Goal: Task Accomplishment & Management: Complete application form

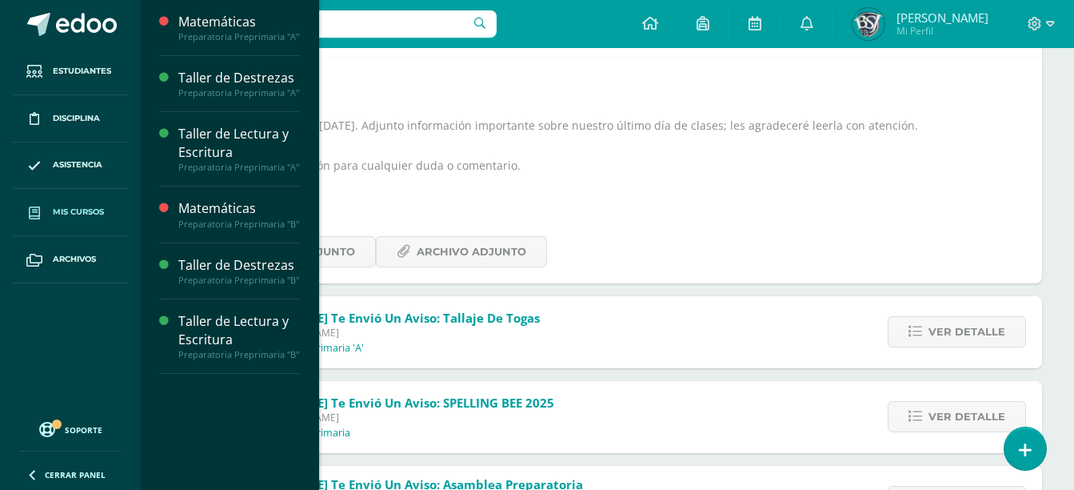
click at [86, 209] on span "Mis cursos" at bounding box center [78, 212] width 51 height 13
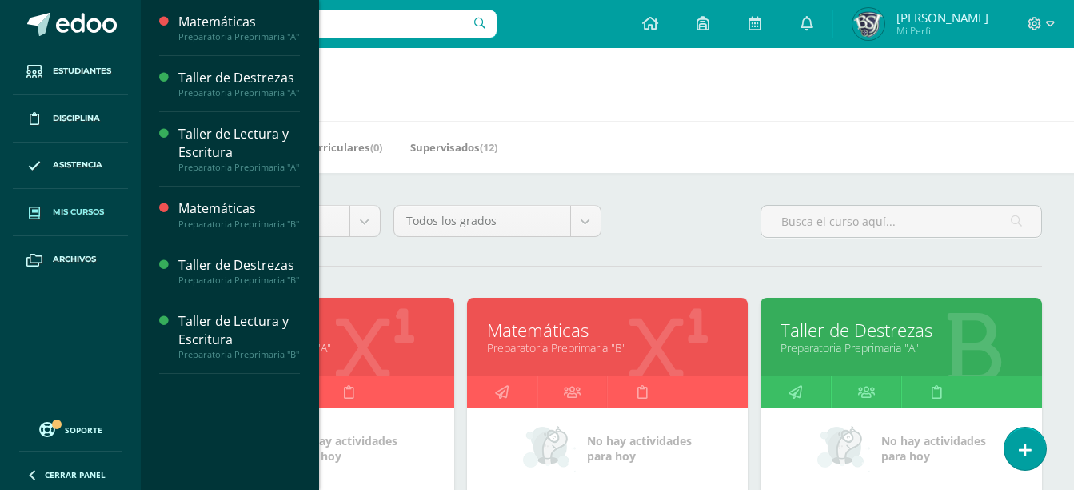
scroll to position [428, 0]
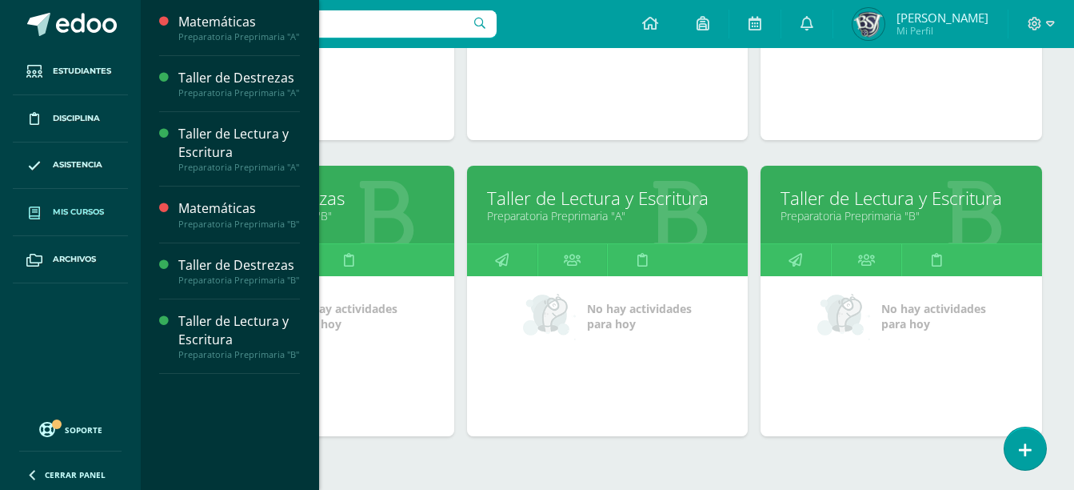
click at [644, 187] on link "Taller de Lectura y Escritura" at bounding box center [608, 198] width 242 height 25
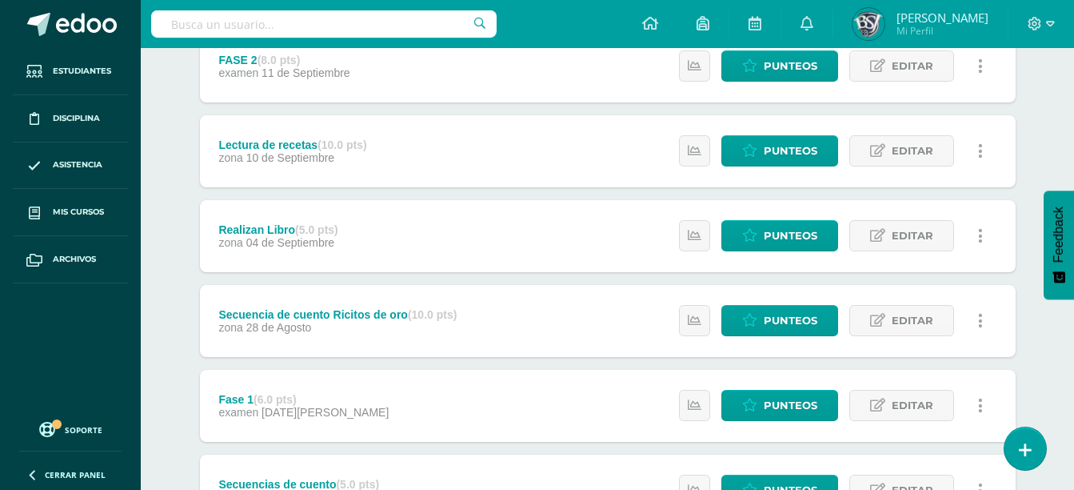
scroll to position [745, 0]
drag, startPoint x: 394, startPoint y: 418, endPoint x: 322, endPoint y: 406, distance: 72.2
click at [322, 406] on span "[DATE][PERSON_NAME]" at bounding box center [325, 412] width 127 height 13
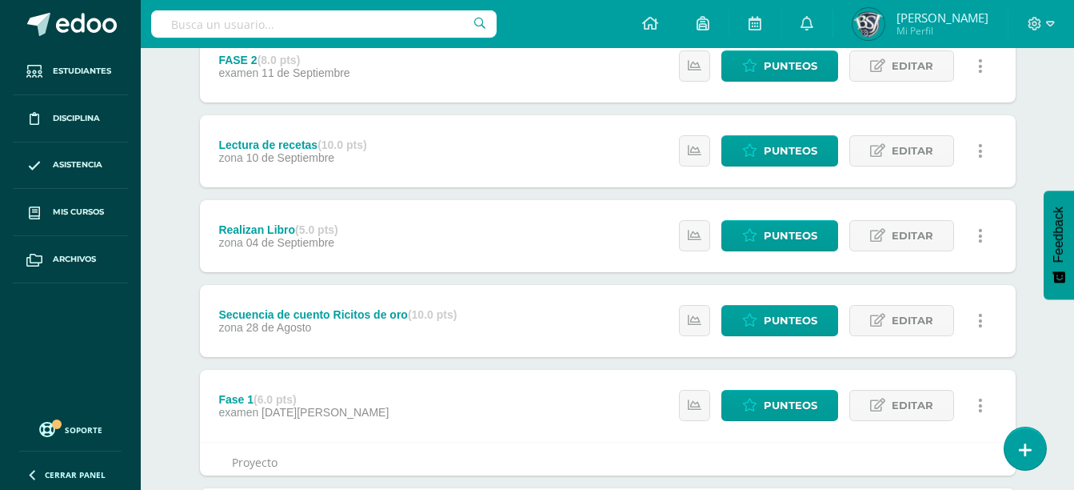
click at [322, 406] on span "[DATE][PERSON_NAME]" at bounding box center [325, 412] width 127 height 13
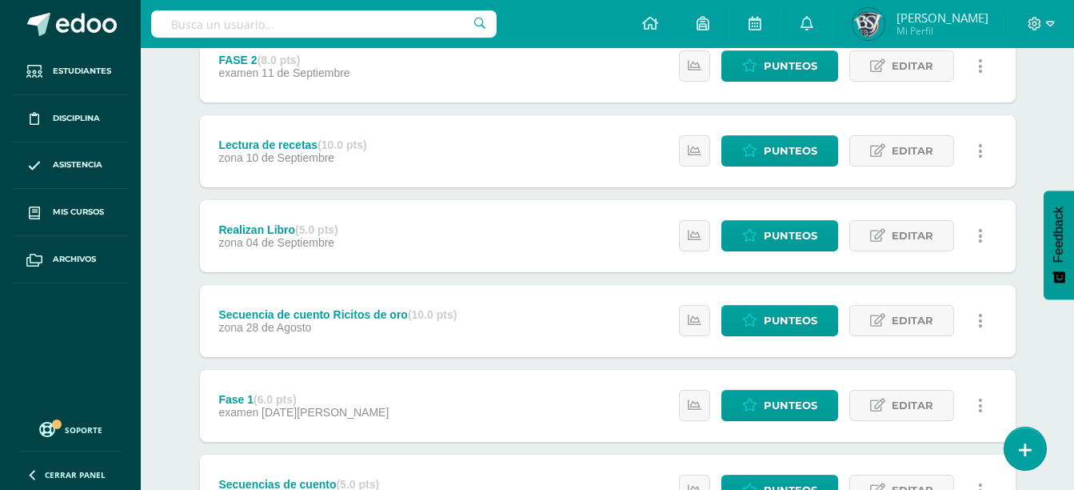
drag, startPoint x: 322, startPoint y: 406, endPoint x: 450, endPoint y: 403, distance: 128.0
click at [244, 404] on div "Fase 1 (6.0 pts)" at bounding box center [303, 399] width 170 height 13
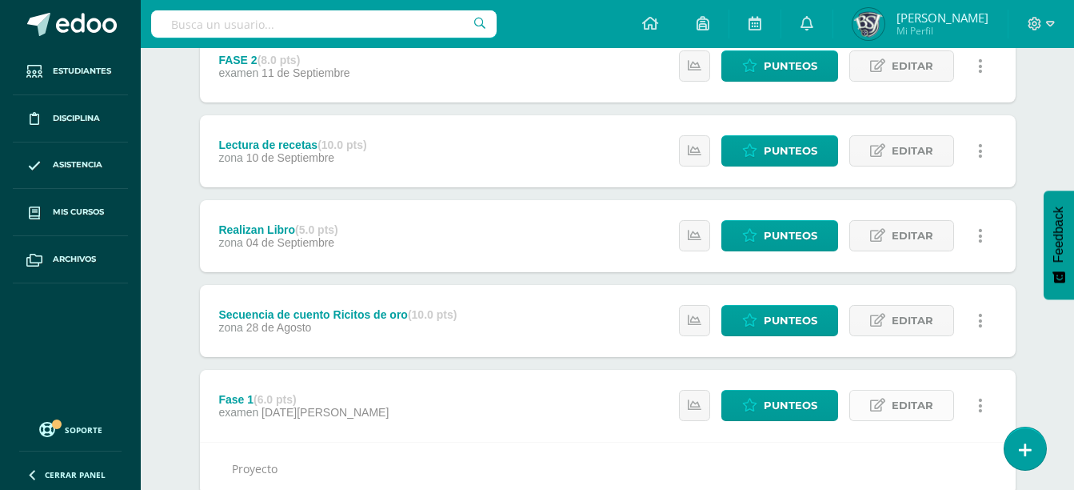
click at [891, 406] on link "Editar" at bounding box center [902, 405] width 105 height 31
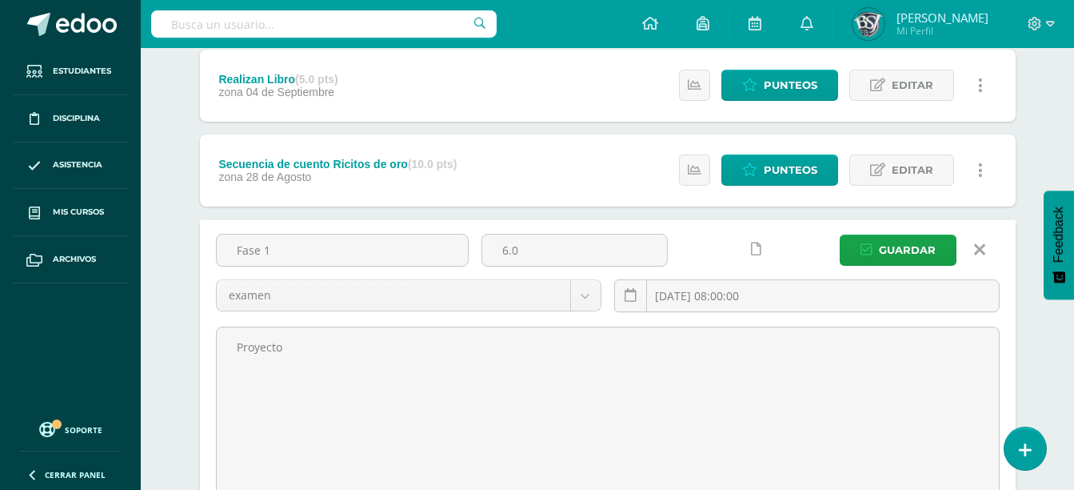
scroll to position [898, 0]
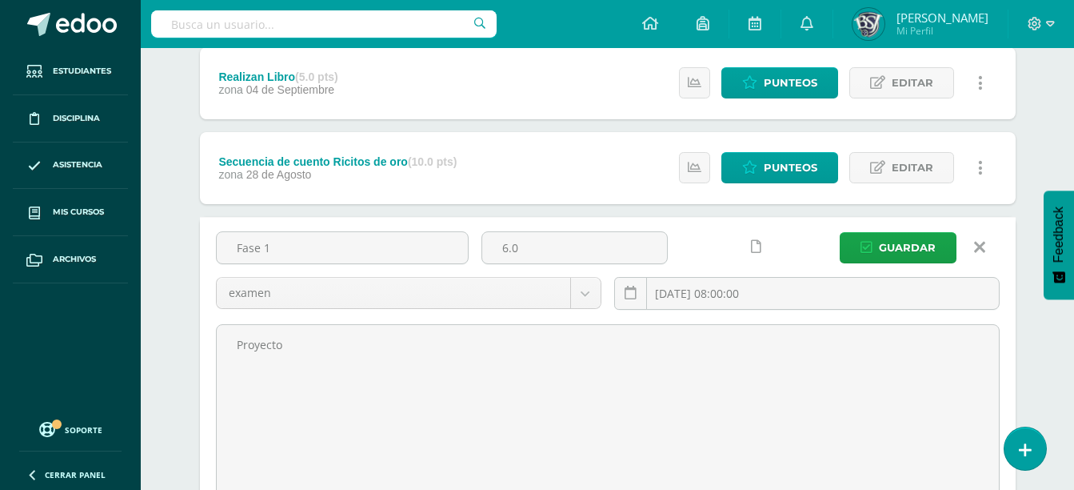
drag, startPoint x: 278, startPoint y: 239, endPoint x: 151, endPoint y: 242, distance: 127.2
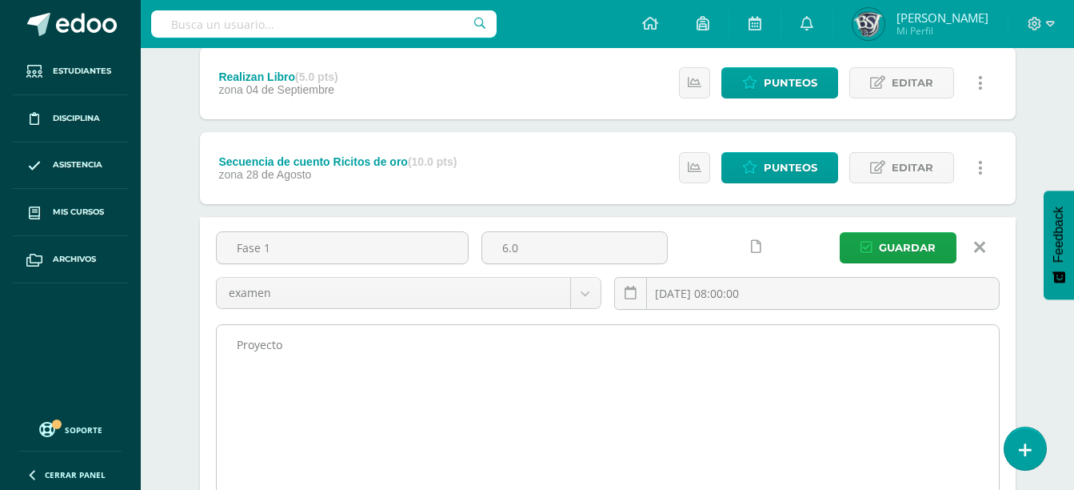
click at [311, 351] on textarea "Proyecto" at bounding box center [608, 413] width 782 height 176
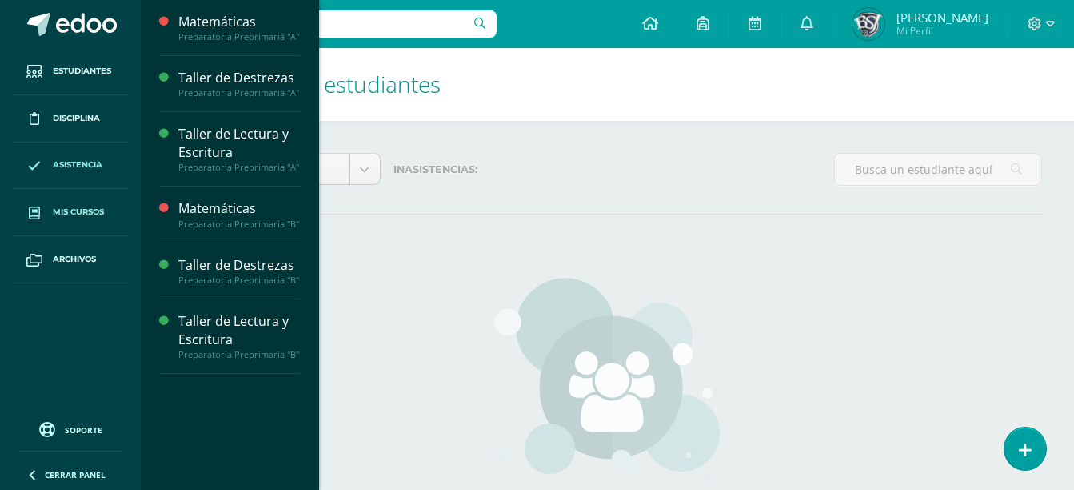
click at [90, 203] on link "Mis cursos" at bounding box center [70, 212] width 115 height 47
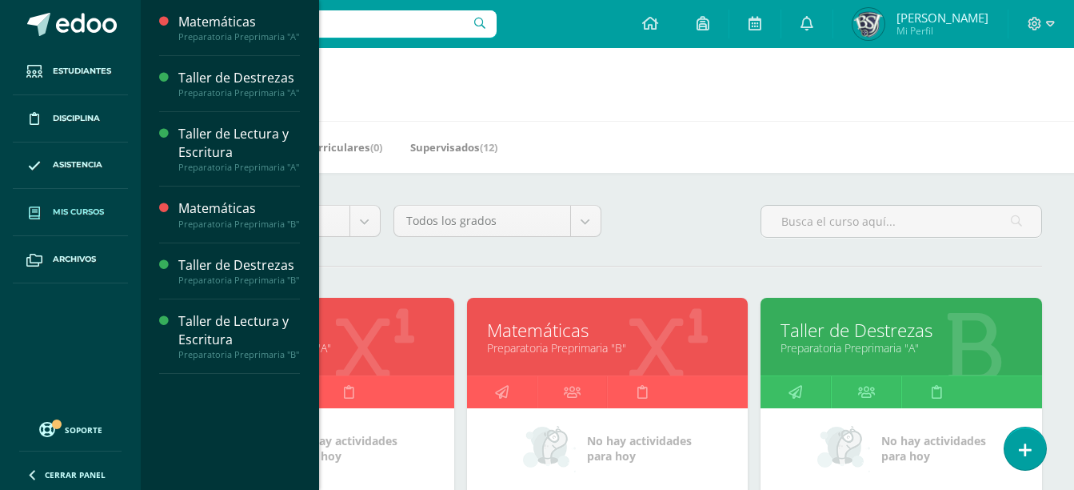
scroll to position [428, 0]
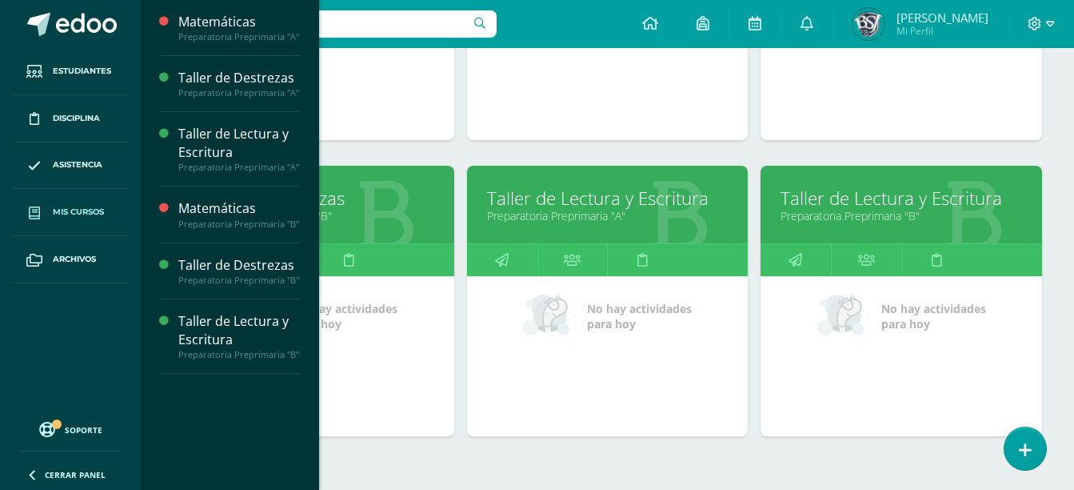
click at [906, 191] on link "Taller de Lectura y Escritura" at bounding box center [902, 198] width 242 height 25
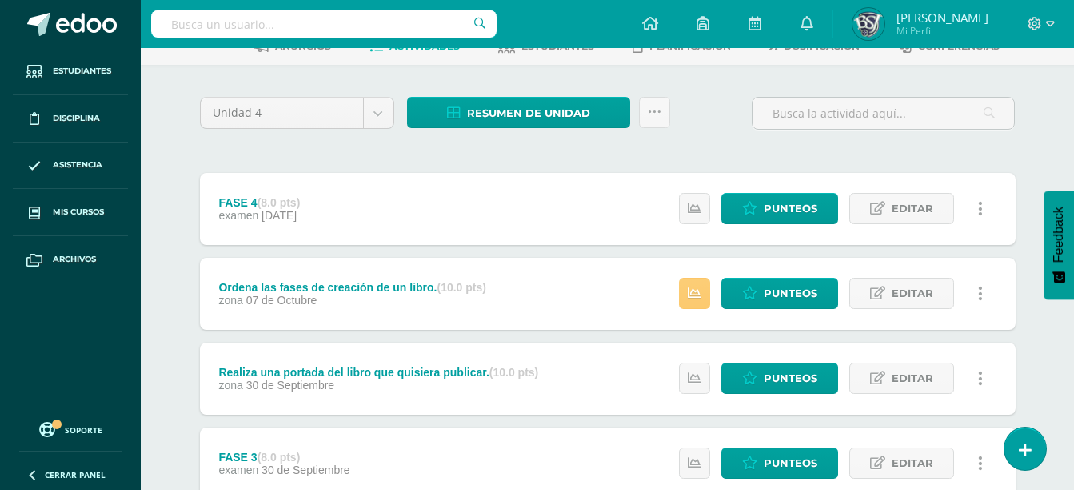
scroll to position [32, 0]
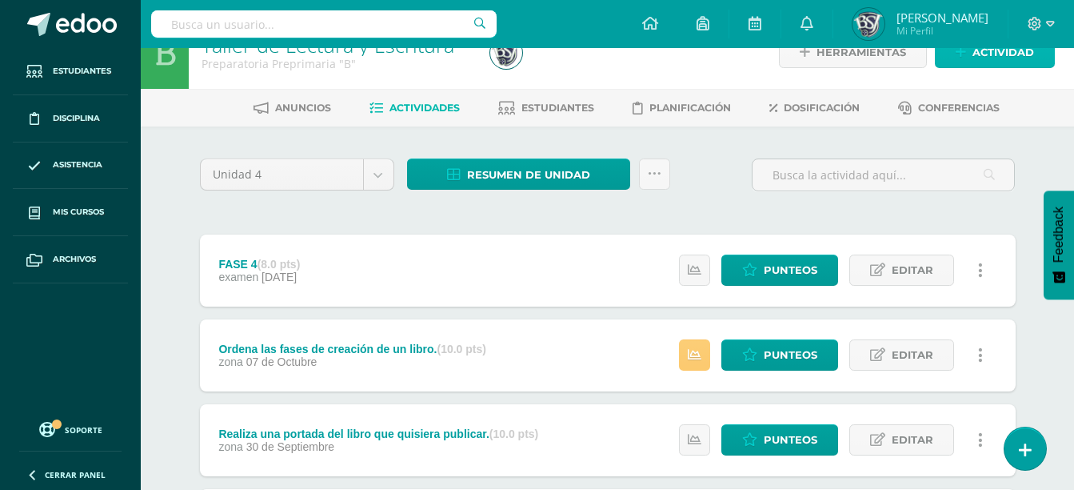
click at [1029, 54] on span "Actividad" at bounding box center [1004, 53] width 62 height 30
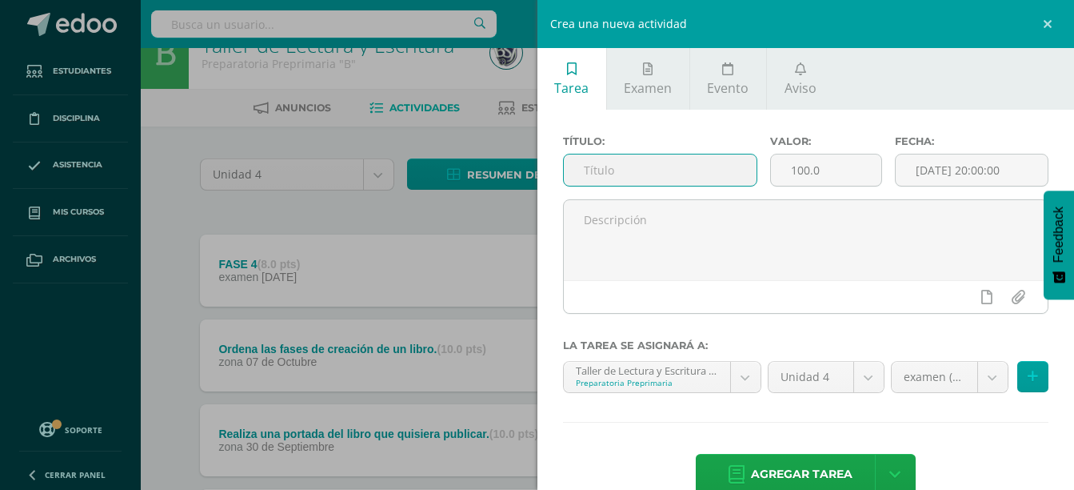
click at [706, 175] on input "text" at bounding box center [661, 169] width 194 height 31
paste input "Fase 1"
type input "Fase 1"
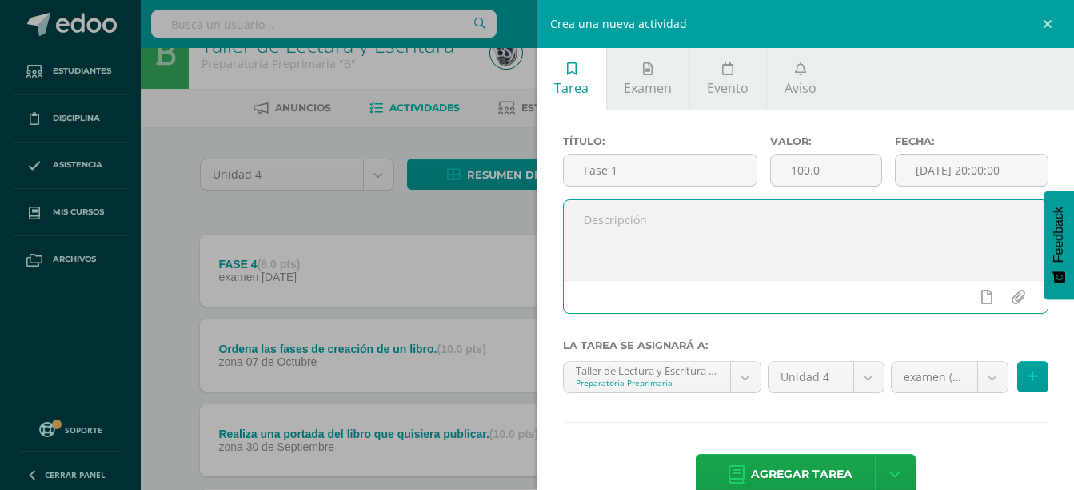
click at [710, 223] on textarea at bounding box center [806, 240] width 485 height 80
paste textarea "Proyecto"
type textarea "Proyecto"
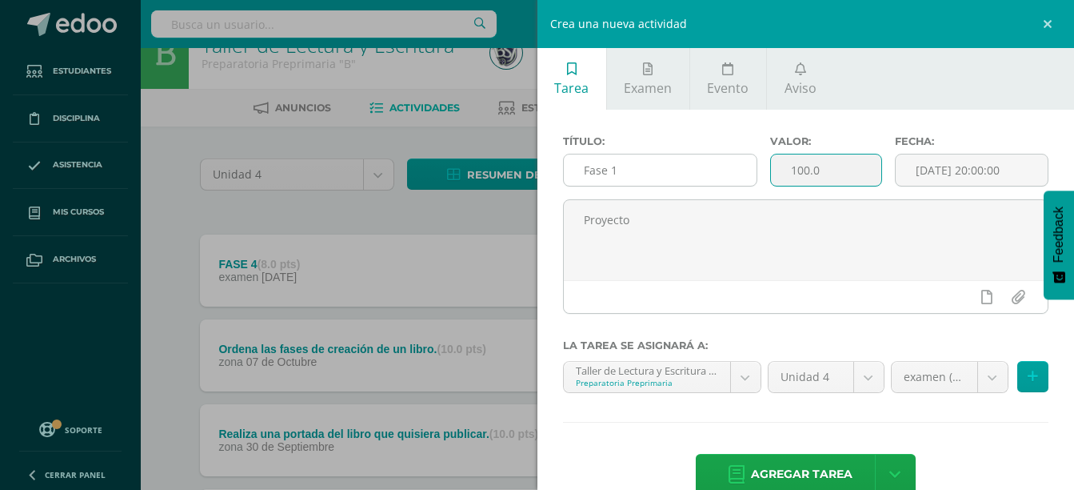
drag, startPoint x: 825, startPoint y: 174, endPoint x: 741, endPoint y: 178, distance: 84.1
click at [741, 178] on div "Título: Fase 1 Valor: 100.0 Fecha: 2025-10-10 20:00:00" at bounding box center [806, 167] width 499 height 64
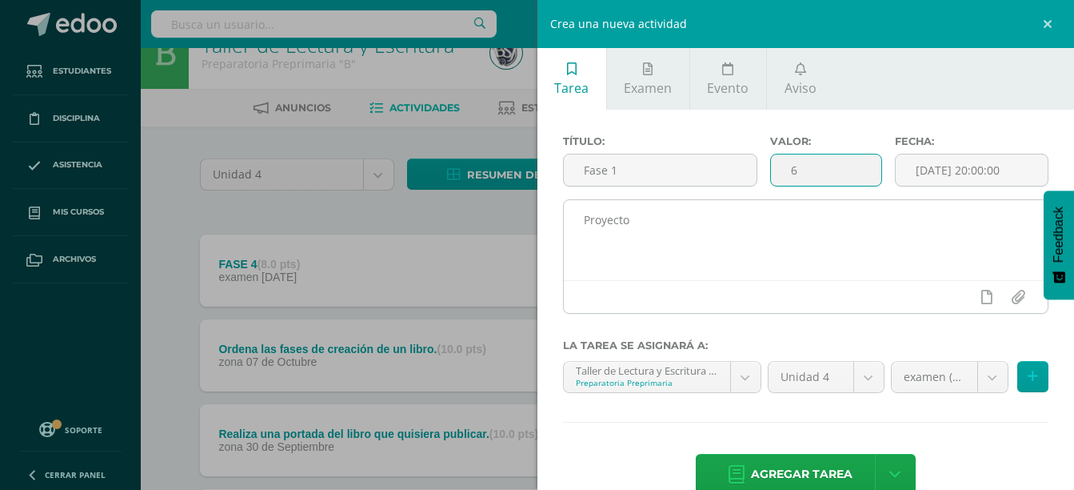
type input "6"
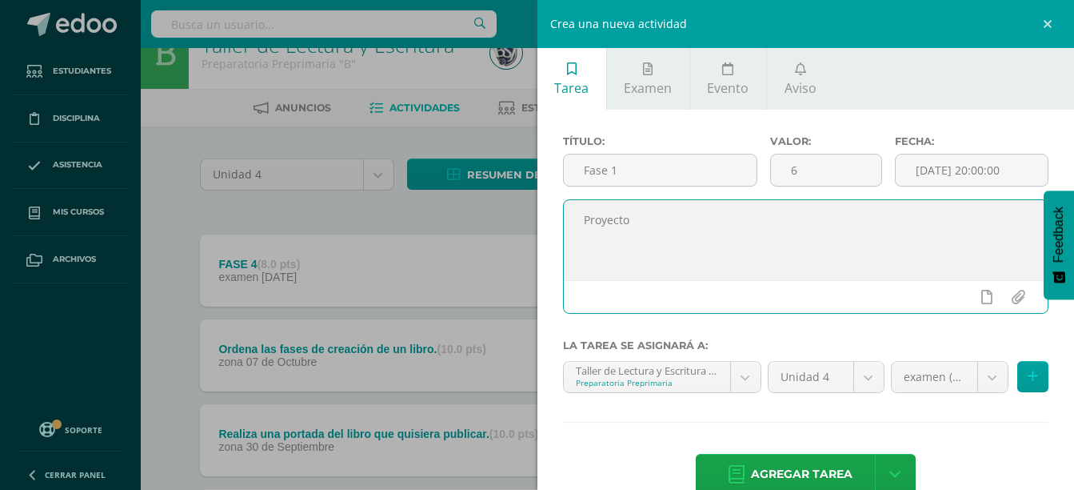
click at [833, 270] on textarea "Proyecto" at bounding box center [806, 240] width 485 height 80
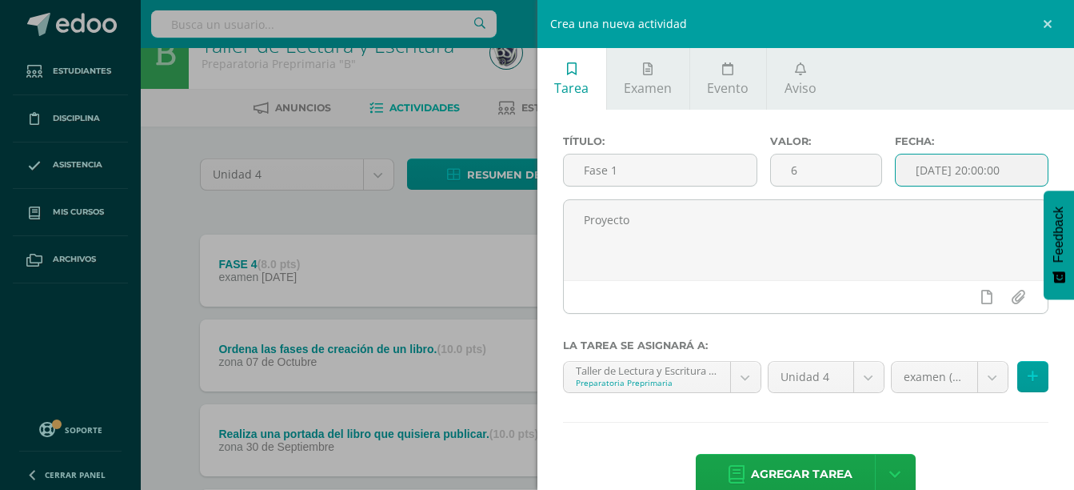
click at [970, 182] on input "[DATE] 20:00:00" at bounding box center [972, 169] width 152 height 31
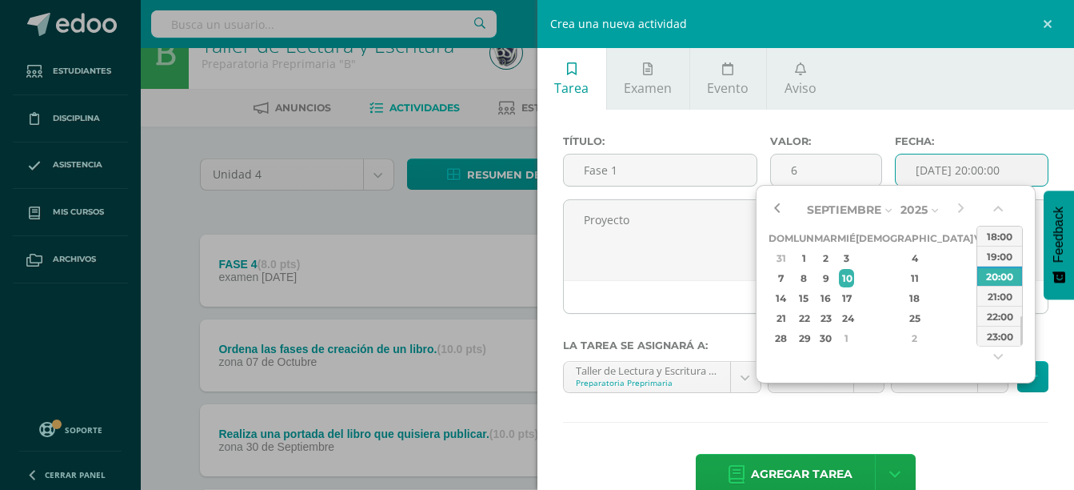
click at [781, 206] on button "button" at bounding box center [777, 210] width 16 height 24
click at [975, 307] on div "19" at bounding box center [982, 298] width 14 height 18
click at [975, 314] on div "26" at bounding box center [982, 318] width 14 height 18
click at [1000, 212] on button "button" at bounding box center [1000, 212] width 16 height 24
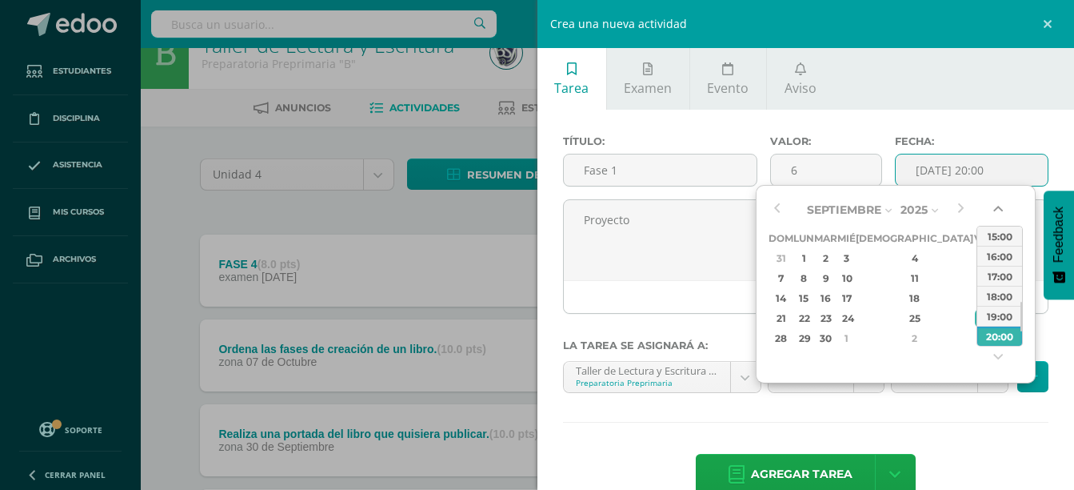
click at [1000, 212] on button "button" at bounding box center [1000, 212] width 16 height 24
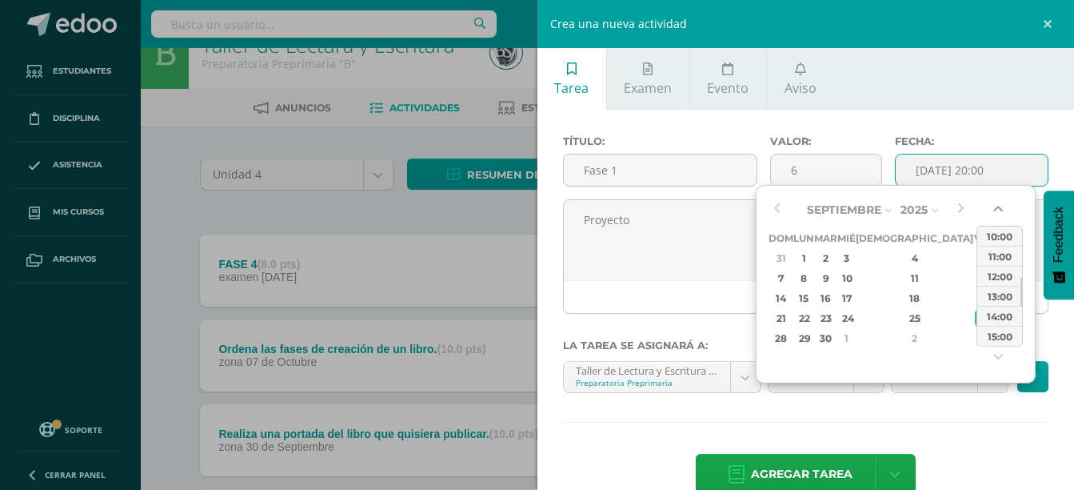
click at [1000, 212] on button "button" at bounding box center [1000, 212] width 16 height 24
click at [1000, 232] on div "08:00" at bounding box center [999, 236] width 45 height 20
click at [778, 208] on button "button" at bounding box center [777, 210] width 16 height 24
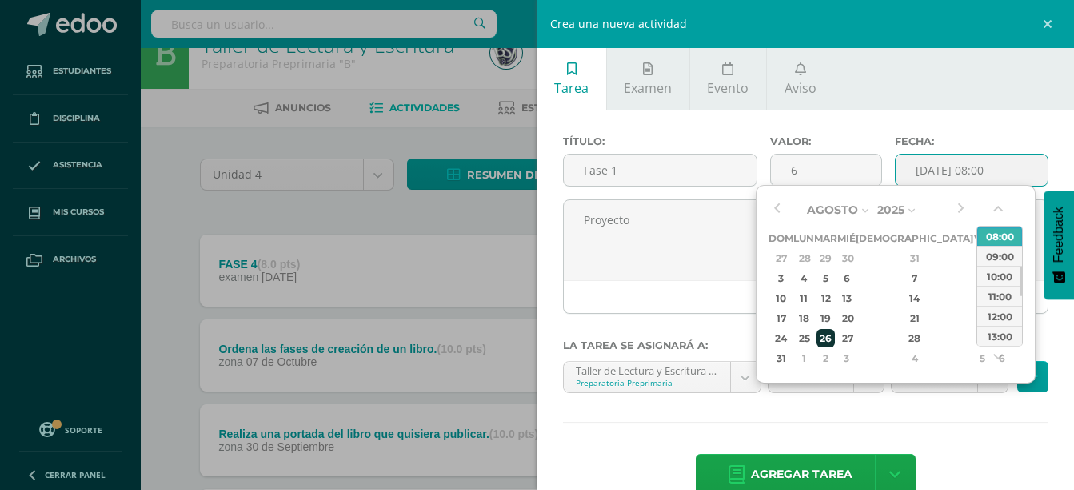
click at [835, 338] on div "26" at bounding box center [826, 338] width 18 height 18
type input "2025-08-26 08:00"
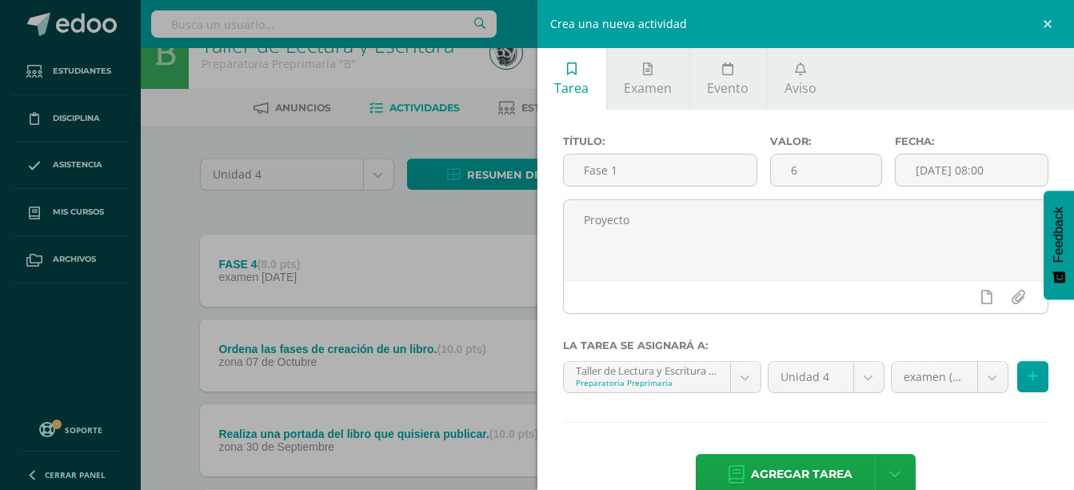
click at [1013, 445] on div "Título: Fase 1 Valor: 6 Fecha: 2025-08-26 08:00 Proyecto La tarea se asignará a…" at bounding box center [807, 317] width 538 height 414
click at [1017, 382] on button at bounding box center [1032, 376] width 31 height 31
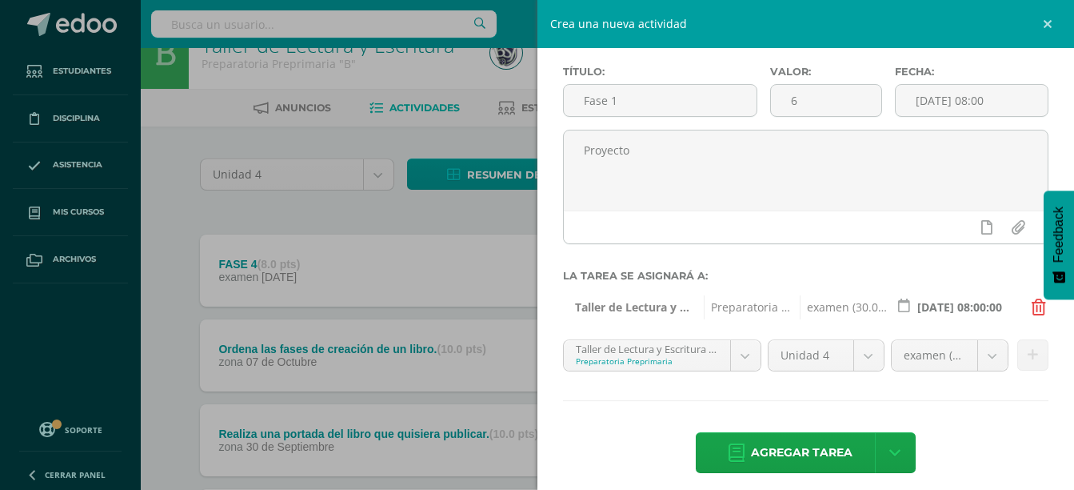
scroll to position [82, 0]
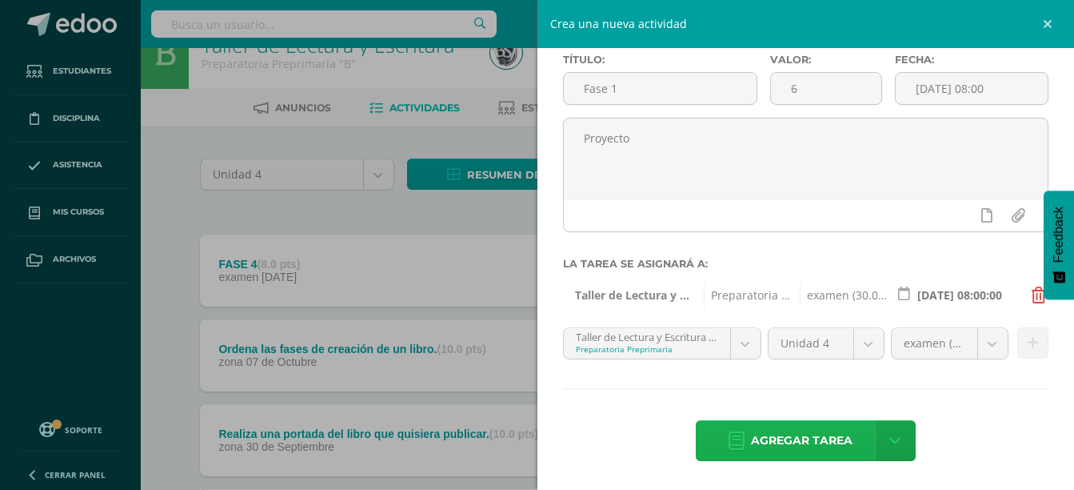
click at [759, 438] on span "Agregar tarea" at bounding box center [802, 440] width 102 height 39
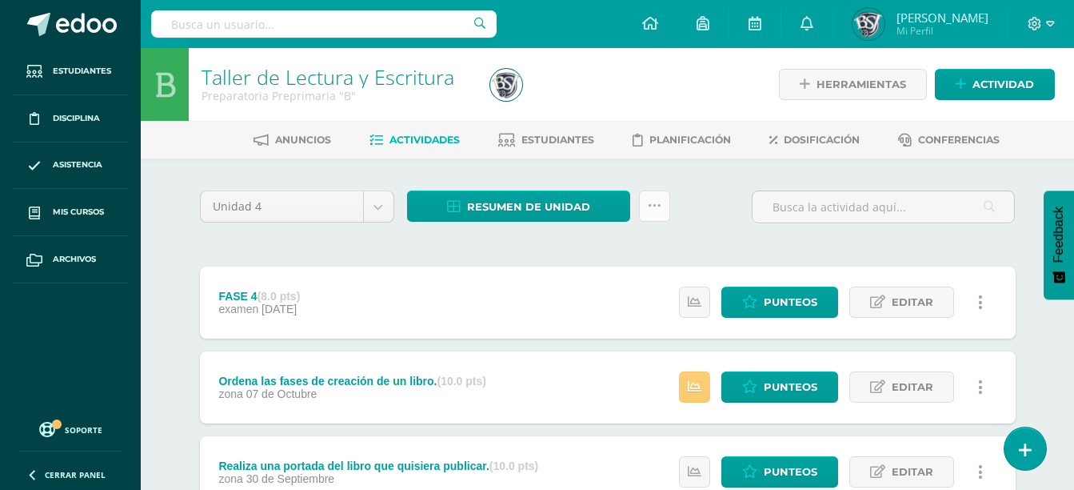
click at [645, 199] on link at bounding box center [654, 205] width 31 height 31
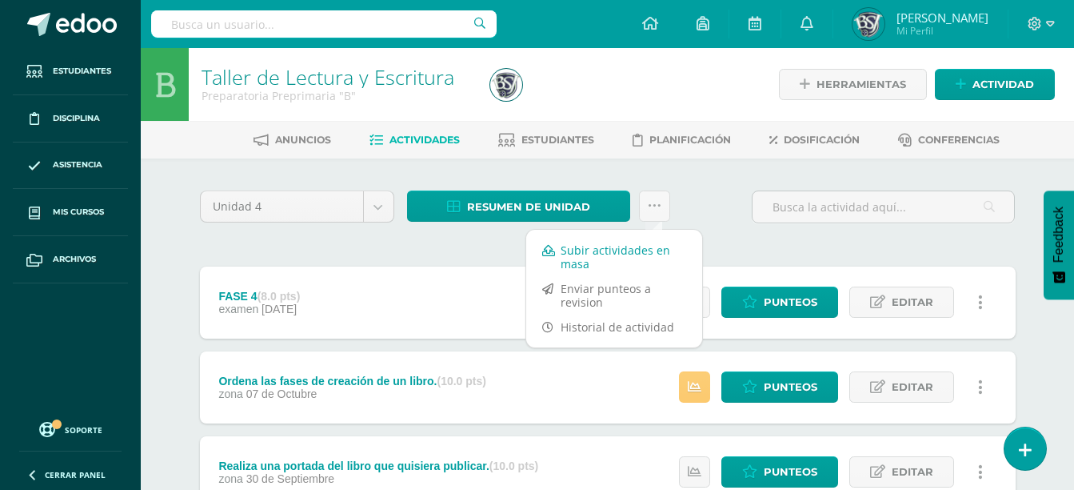
click at [632, 262] on link "Subir actividades en masa" at bounding box center [614, 257] width 176 height 38
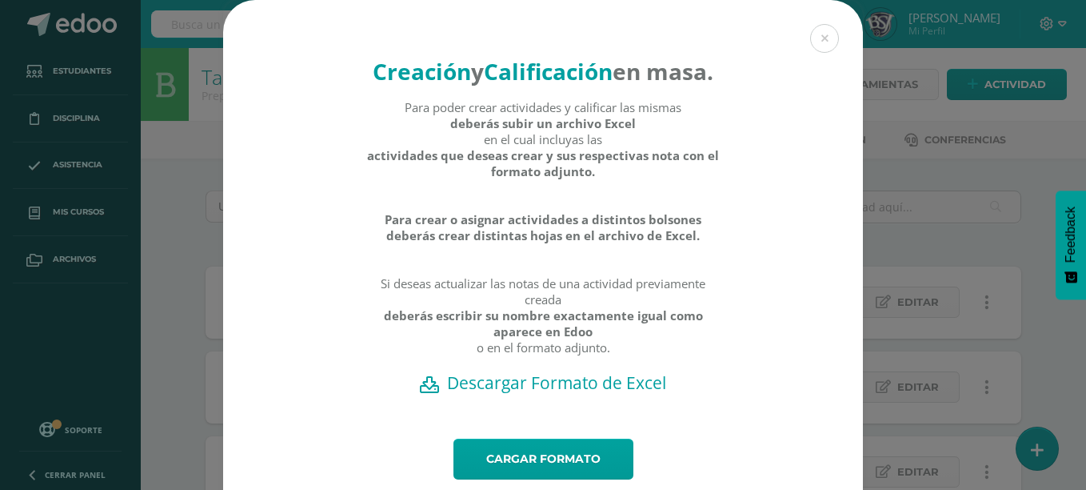
click at [595, 371] on div "Para poder crear actividades y calificar las mismas deberás subir un archivo Ex…" at bounding box center [543, 235] width 354 height 272
click at [599, 394] on h2 "Descargar Formato de Excel" at bounding box center [543, 382] width 584 height 22
click at [547, 471] on link "Cargar formato" at bounding box center [544, 458] width 180 height 41
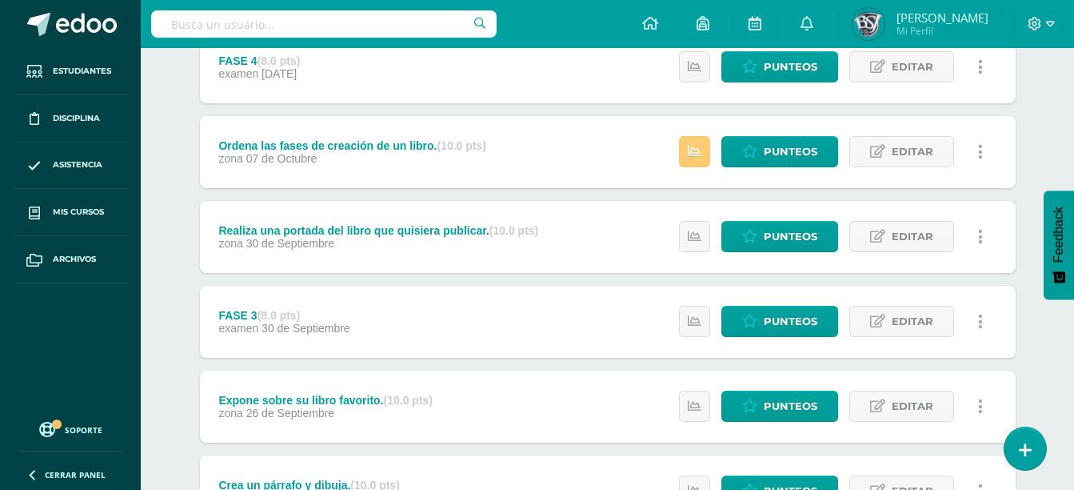
scroll to position [223, 0]
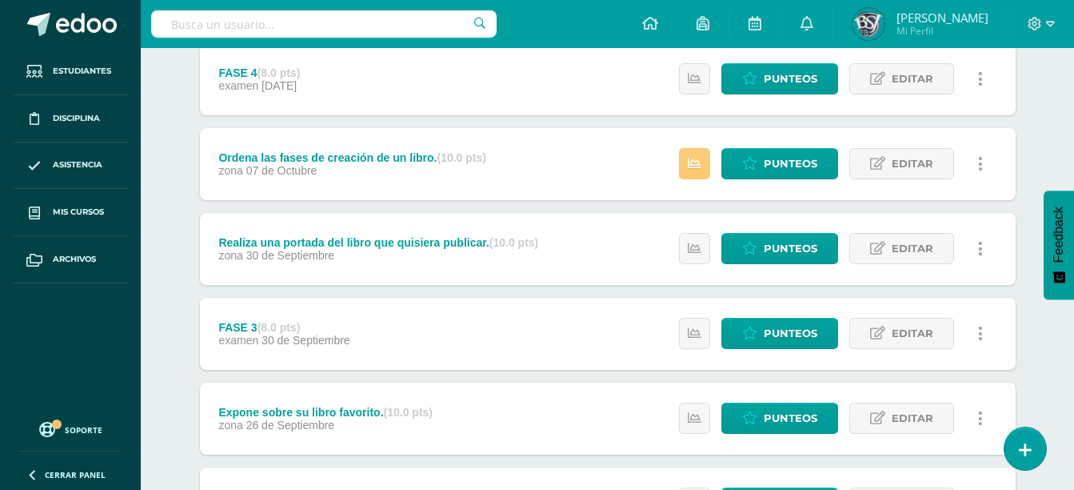
click at [141, 203] on div "Taller de Lectura y Escritura Preparatoria Preprimaria "B" Herramientas Detalle…" at bounding box center [608, 489] width 934 height 1329
